Goal: Task Accomplishment & Management: Manage account settings

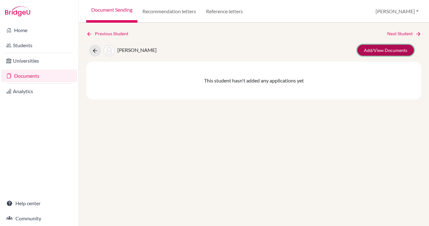
click at [384, 49] on link "Add/View Documents" at bounding box center [385, 50] width 57 height 11
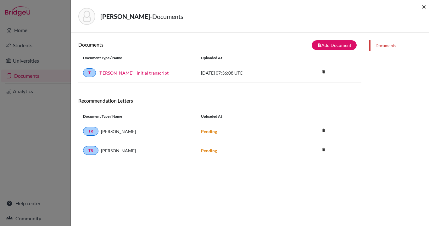
click at [424, 5] on span "×" at bounding box center [423, 6] width 4 height 9
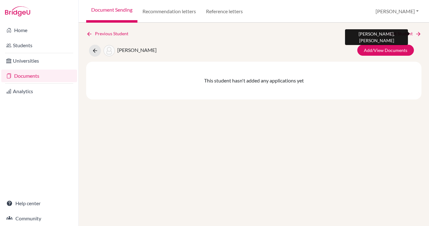
click at [403, 32] on link "Next Student" at bounding box center [404, 33] width 34 height 7
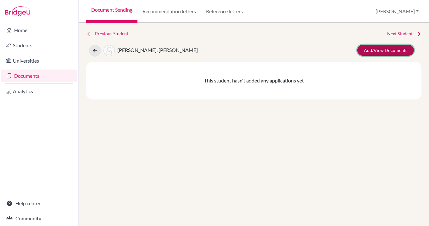
click at [382, 52] on link "Add/View Documents" at bounding box center [385, 50] width 57 height 11
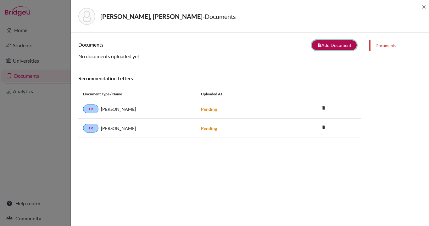
click at [335, 45] on button "note_add Add Document" at bounding box center [333, 45] width 45 height 10
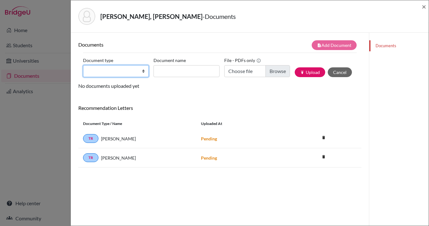
click at [144, 70] on select "Change explanation for Common App reports Counselor recommendation Internationa…" at bounding box center [116, 71] width 66 height 12
select select "2"
click at [83, 65] on select "Change explanation for Common App reports Counselor recommendation Internationa…" at bounding box center [116, 71] width 66 height 12
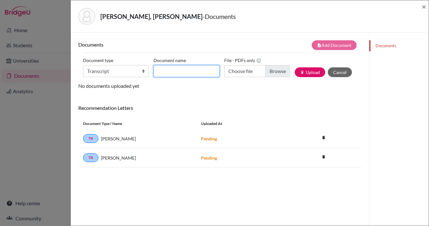
click at [166, 73] on input "Document name" at bounding box center [186, 71] width 66 height 12
type input "c"
type input "[PERSON_NAME] - HKA initial transcript"
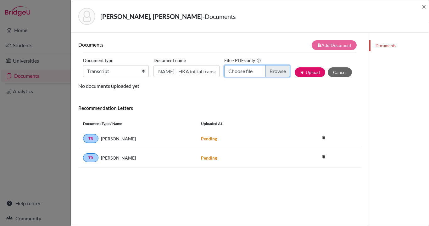
click at [281, 71] on input "Choose file" at bounding box center [257, 71] width 66 height 12
type input "C:\fakepath\[PERSON_NAME] - HKA initial transcript.pdf"
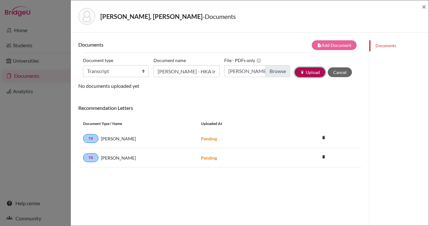
click at [309, 71] on button "publish Upload" at bounding box center [309, 72] width 30 height 10
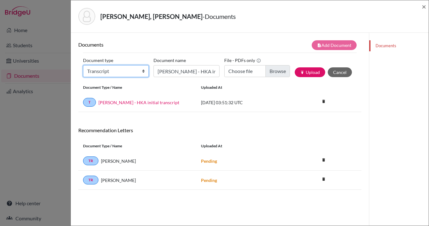
click at [144, 71] on select "Change explanation for Common App reports Counselor recommendation Internationa…" at bounding box center [116, 71] width 66 height 12
click at [424, 7] on span "×" at bounding box center [423, 6] width 4 height 9
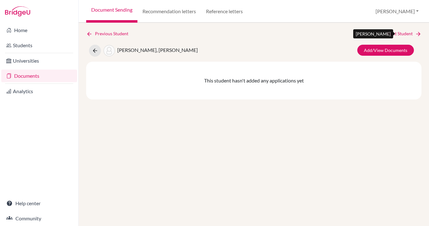
click at [399, 31] on link "Next Student" at bounding box center [404, 33] width 34 height 7
